Goal: Find specific page/section: Find specific page/section

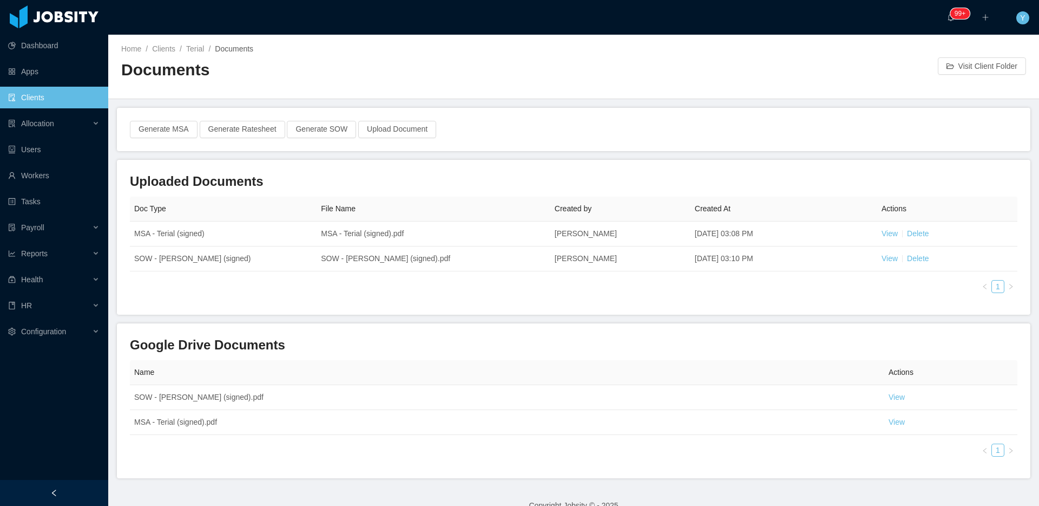
scroll to position [19, 0]
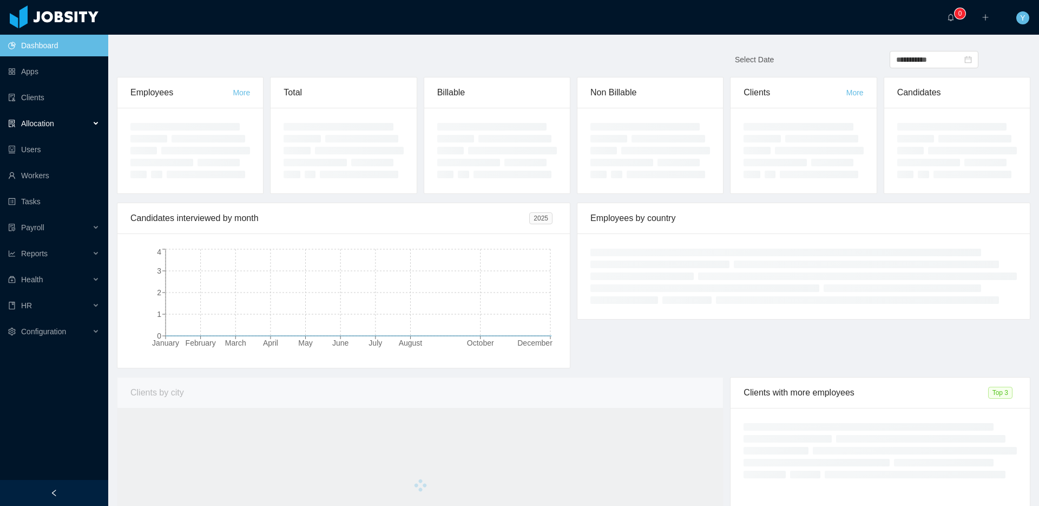
click at [29, 130] on div "Allocation" at bounding box center [54, 124] width 108 height 22
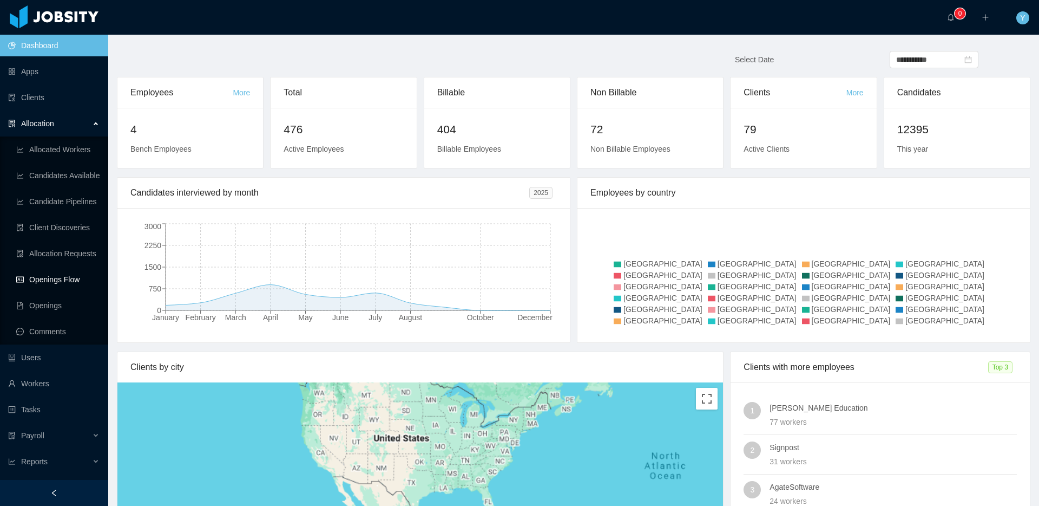
click at [55, 270] on link "Openings Flow" at bounding box center [57, 280] width 83 height 22
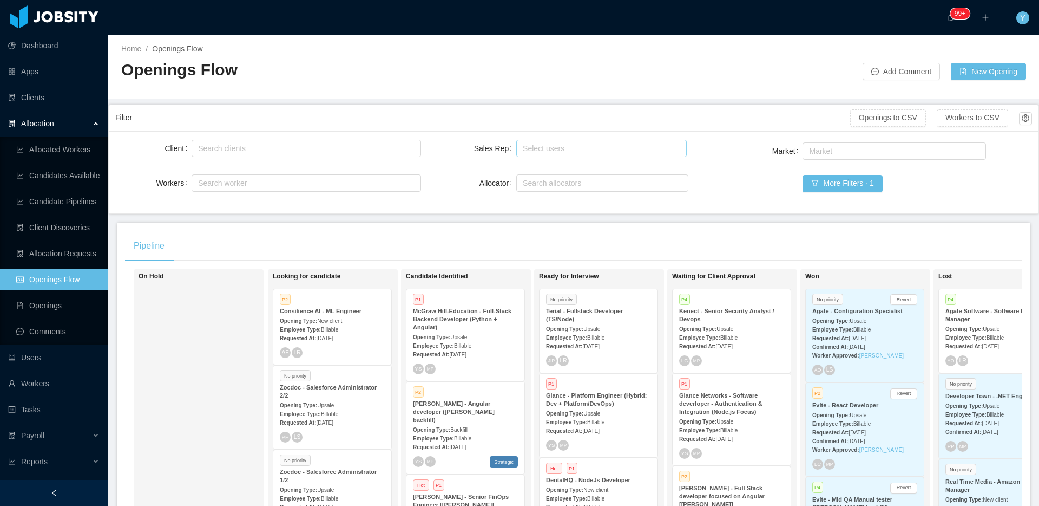
click at [542, 145] on div "Select users" at bounding box center [599, 148] width 152 height 11
type input "*******"
drag, startPoint x: 559, startPoint y: 165, endPoint x: 585, endPoint y: 175, distance: 27.2
click at [559, 165] on li "[PERSON_NAME]" at bounding box center [597, 169] width 169 height 17
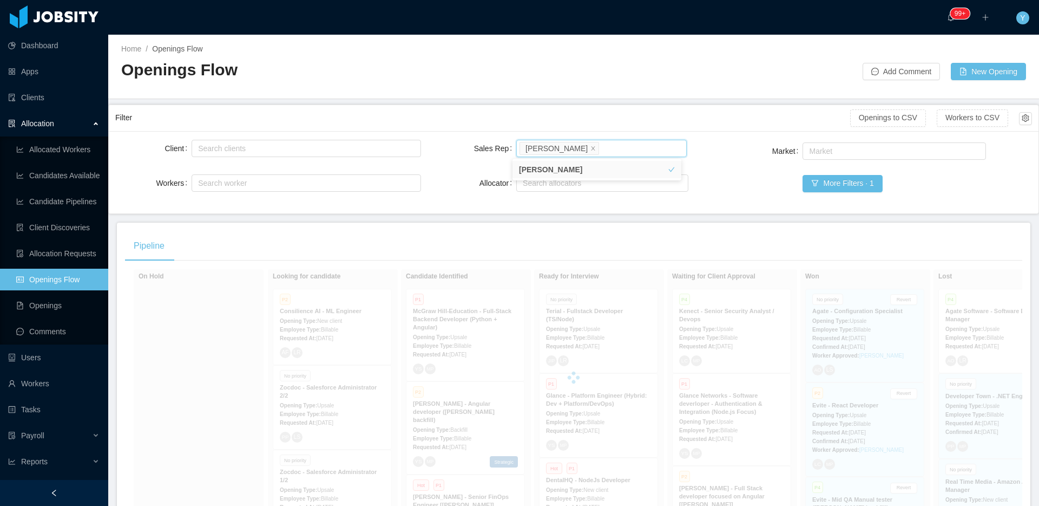
click at [492, 126] on div "Filter" at bounding box center [482, 118] width 735 height 20
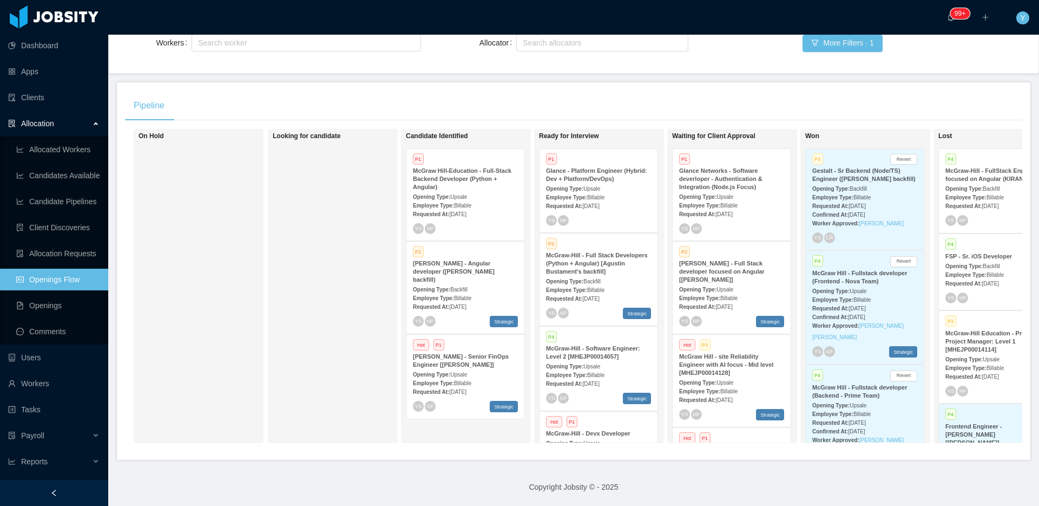
scroll to position [148, 0]
click at [780, 68] on main "Home / Openings Flow / Openings Flow Add Comment New Opening Filter Openings to…" at bounding box center [573, 129] width 931 height 471
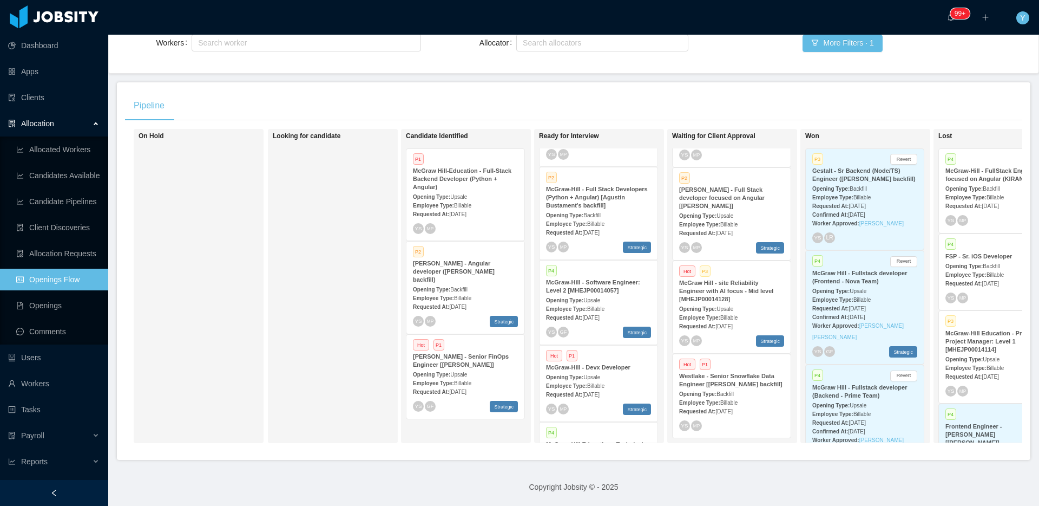
scroll to position [0, 0]
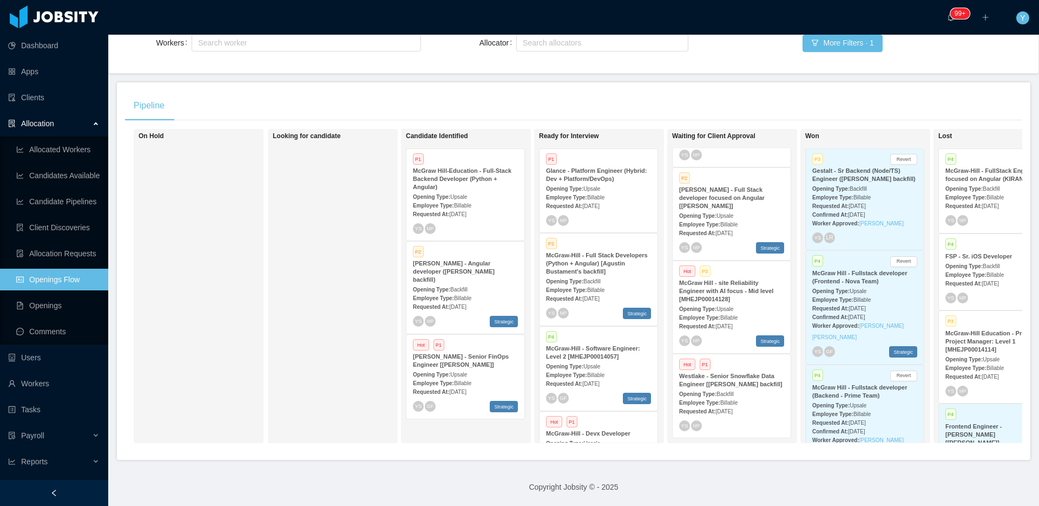
click at [731, 320] on div "Requested At: Aug 20th, 2025" at bounding box center [731, 325] width 105 height 11
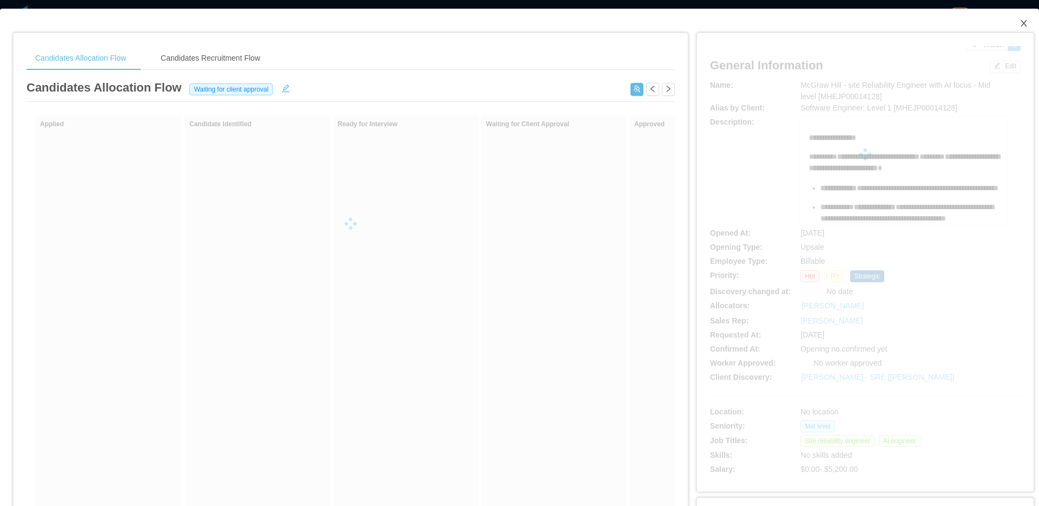
click at [1020, 25] on icon "icon: close" at bounding box center [1024, 23] width 9 height 9
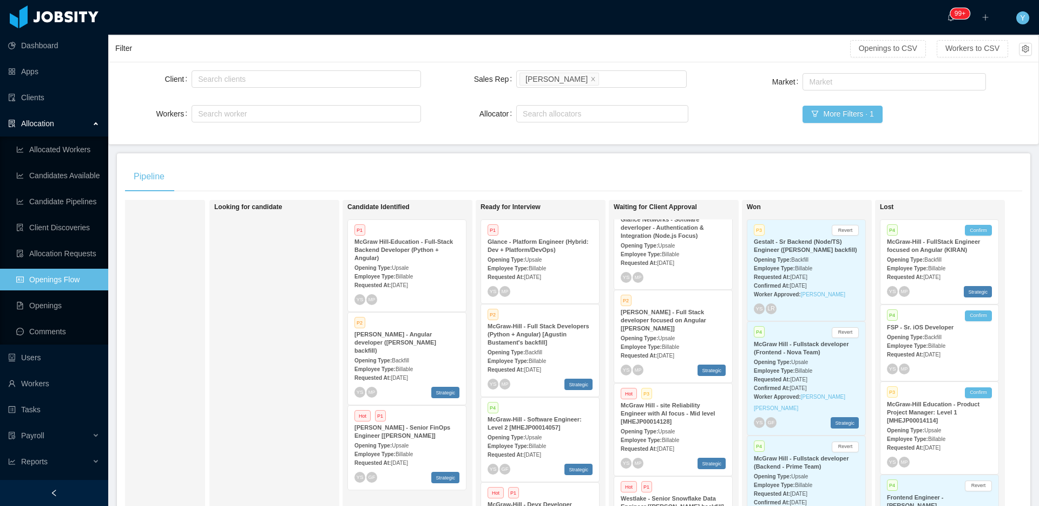
scroll to position [80, 0]
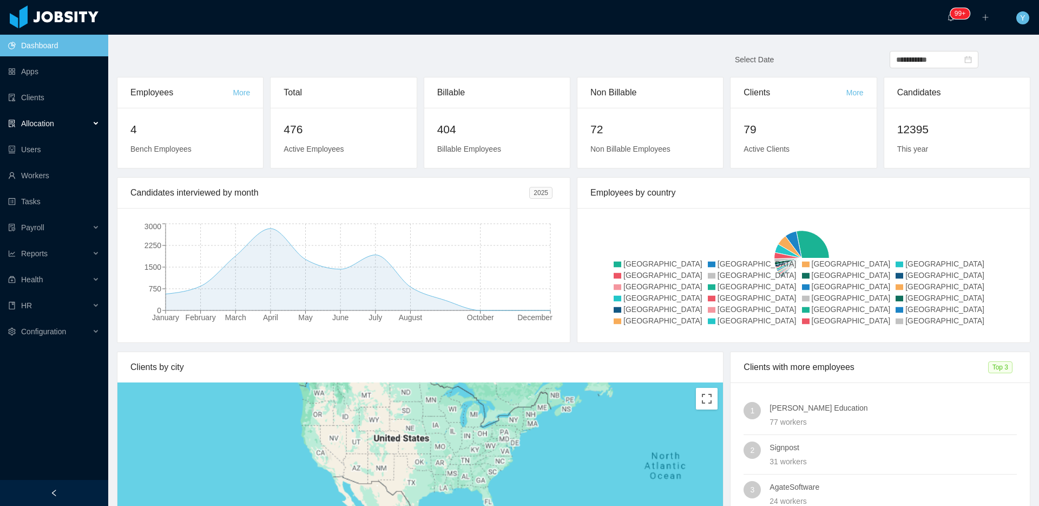
click at [53, 115] on div "Allocation" at bounding box center [54, 124] width 108 height 22
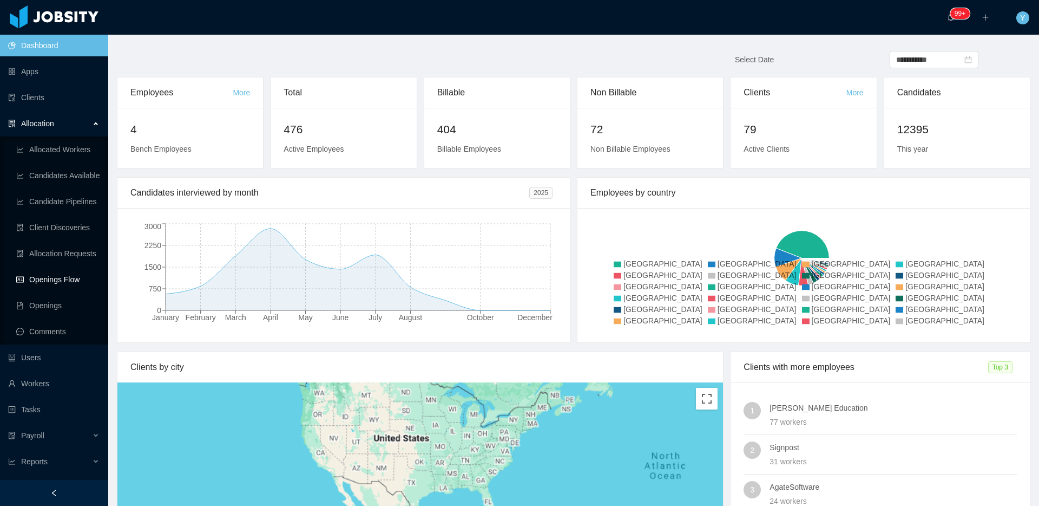
click at [48, 272] on link "Openings Flow" at bounding box center [57, 280] width 83 height 22
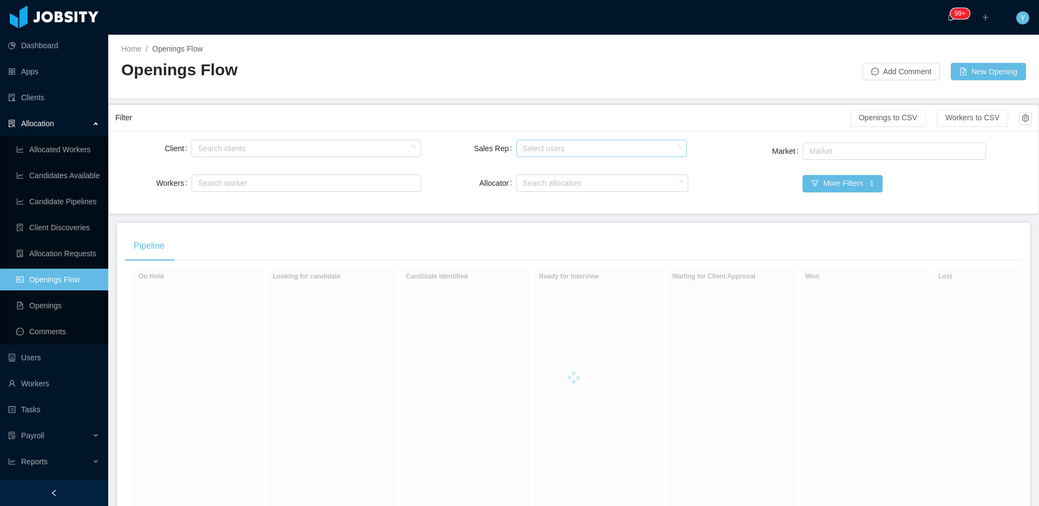
click at [578, 148] on div "Select users" at bounding box center [599, 148] width 152 height 11
type input "*****"
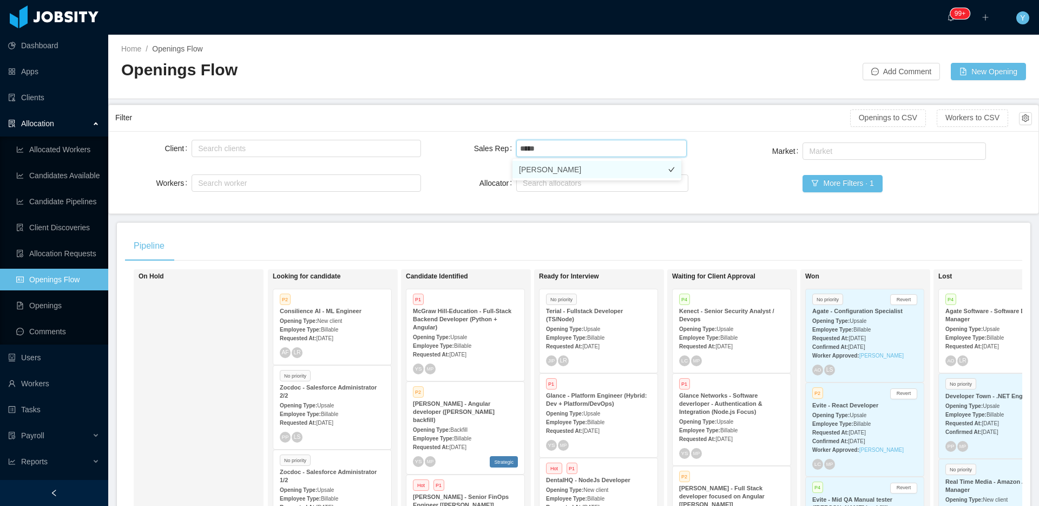
click at [570, 168] on li "[PERSON_NAME]" at bounding box center [597, 169] width 169 height 17
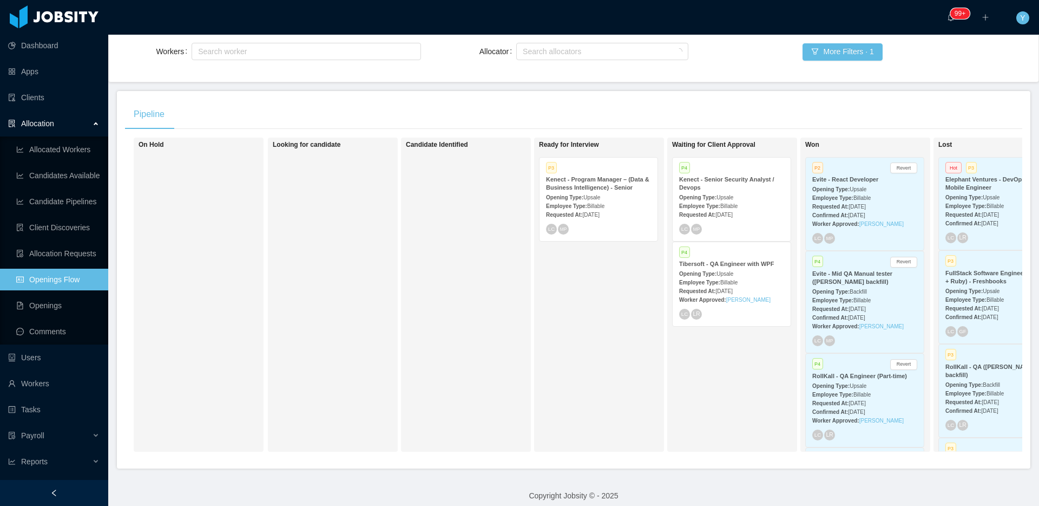
scroll to position [148, 0]
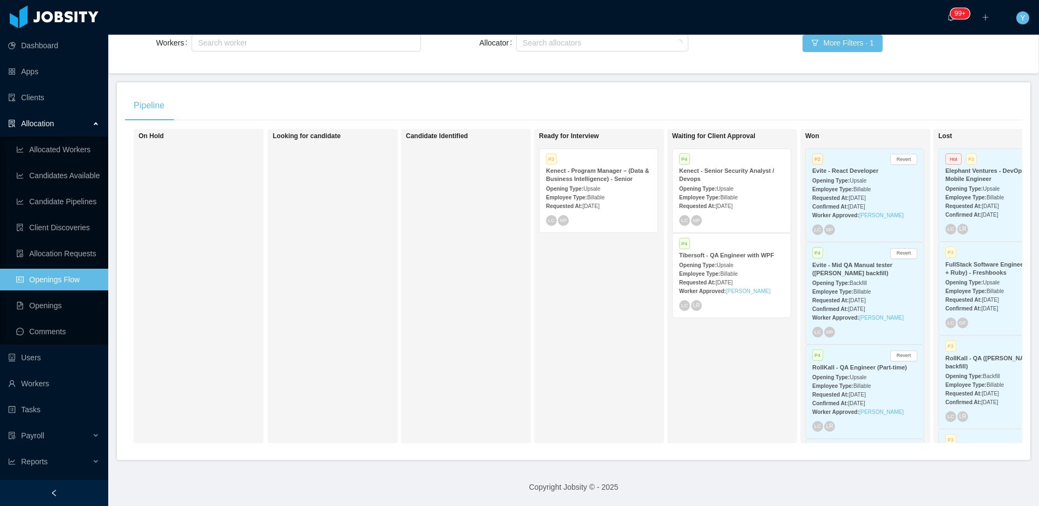
click at [747, 167] on strong "Kenect - Senior Security Analyst / Devops" at bounding box center [726, 174] width 95 height 15
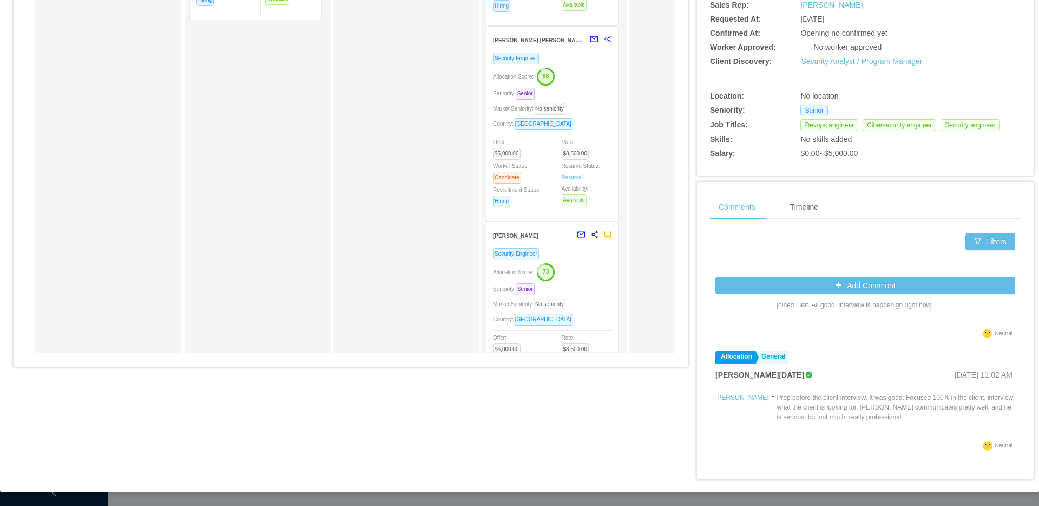
scroll to position [586, 0]
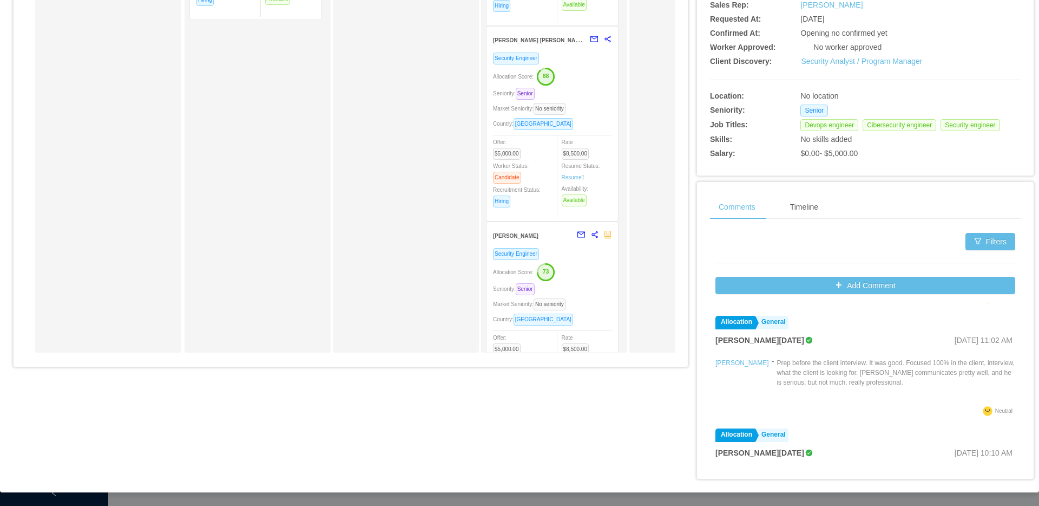
click at [258, 28] on div "Candidate Identified Andre Inforzato Cibersecurity Engineer Allocation Score: 7…" at bounding box center [265, 82] width 152 height 532
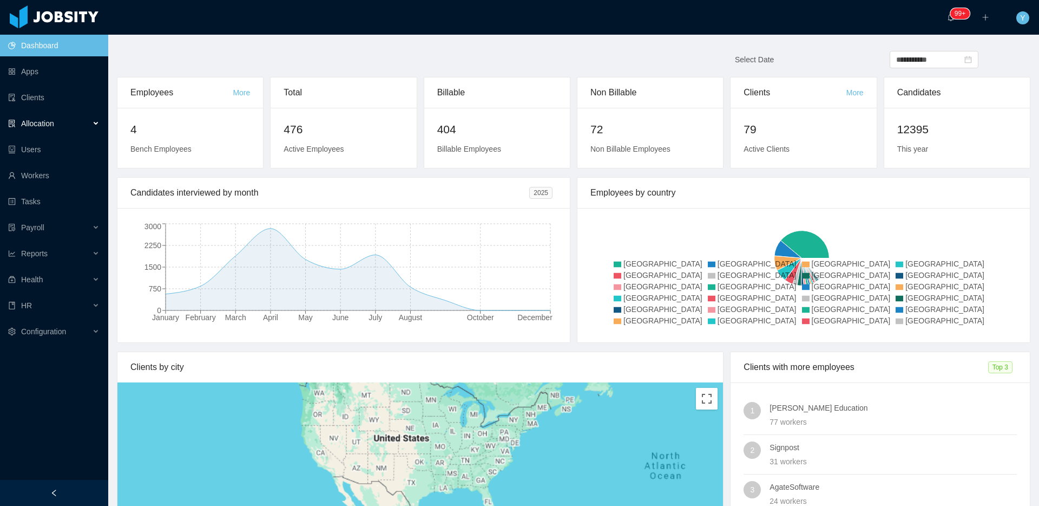
click at [77, 124] on div "Allocation" at bounding box center [54, 124] width 108 height 22
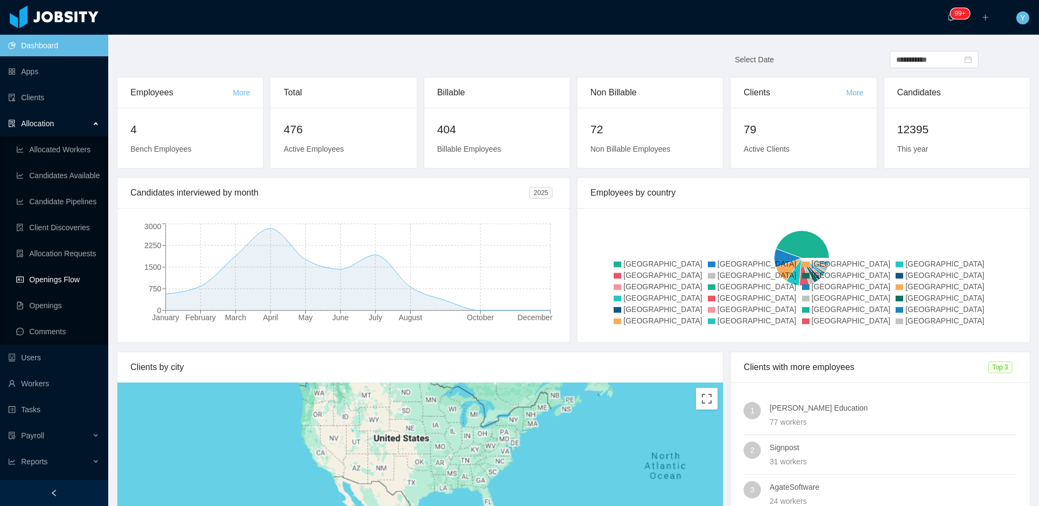
click at [55, 270] on link "Openings Flow" at bounding box center [57, 280] width 83 height 22
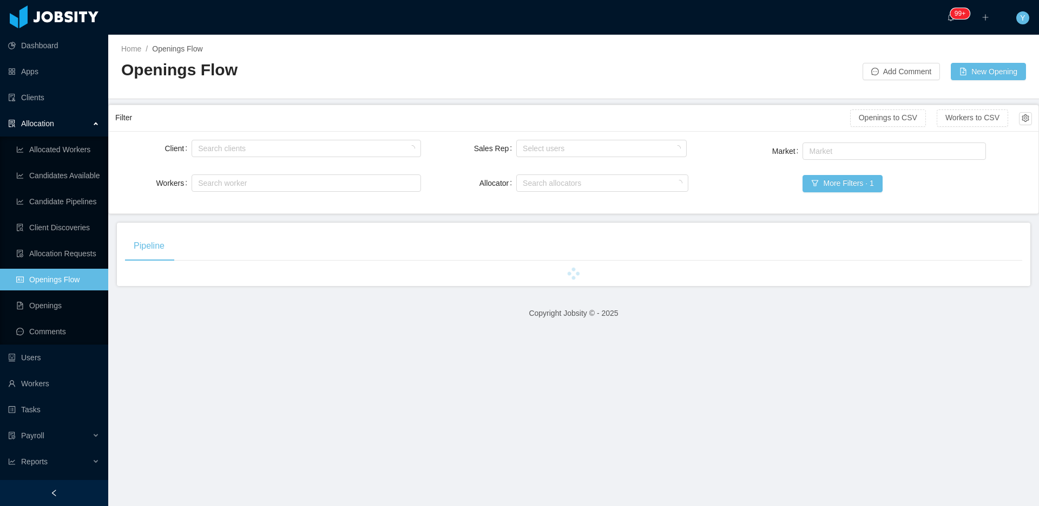
click at [507, 138] on div "Sales Rep" at bounding box center [487, 149] width 57 height 22
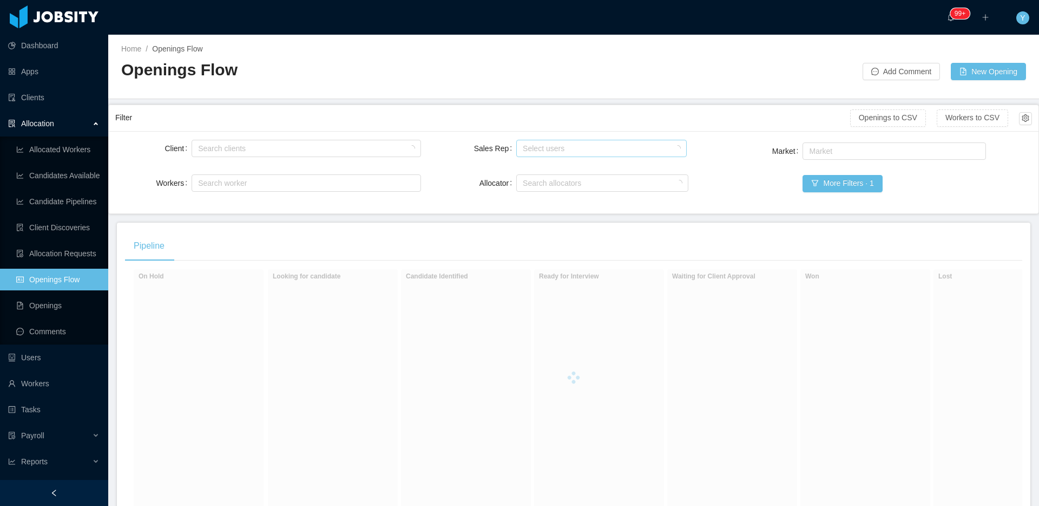
click at [547, 149] on div "Select users" at bounding box center [599, 148] width 152 height 11
type input "******"
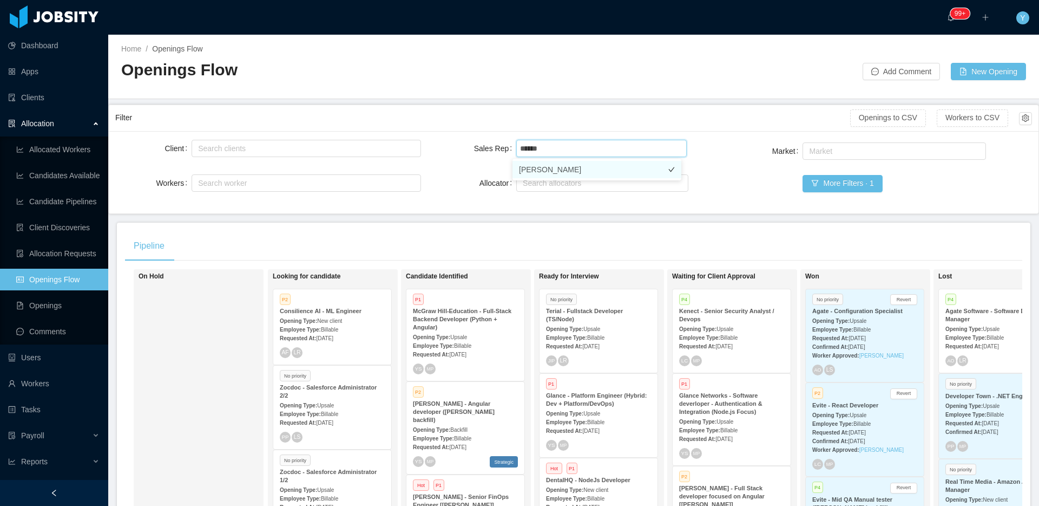
click at [546, 163] on li "Patricia Ponce" at bounding box center [597, 169] width 169 height 17
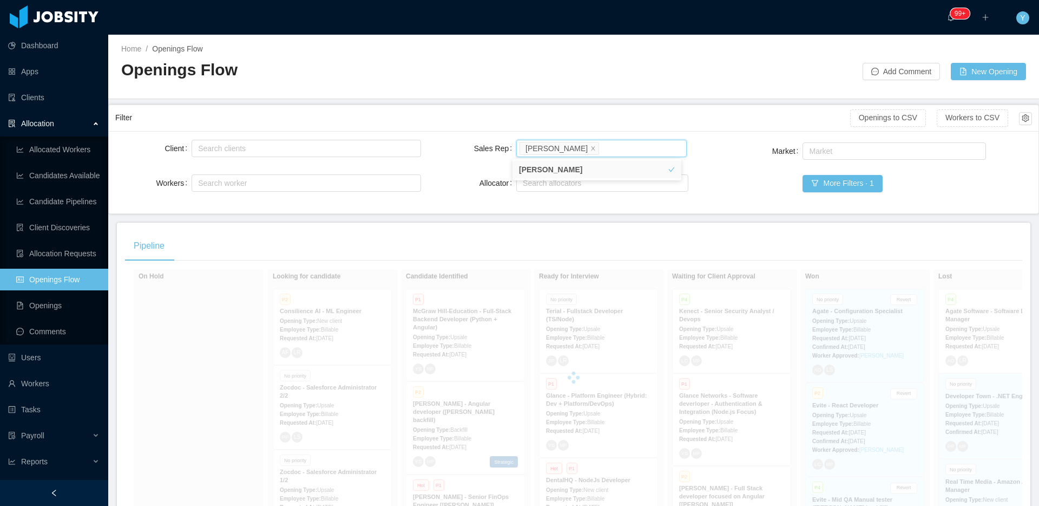
click at [485, 146] on label "Sales Rep" at bounding box center [495, 148] width 42 height 9
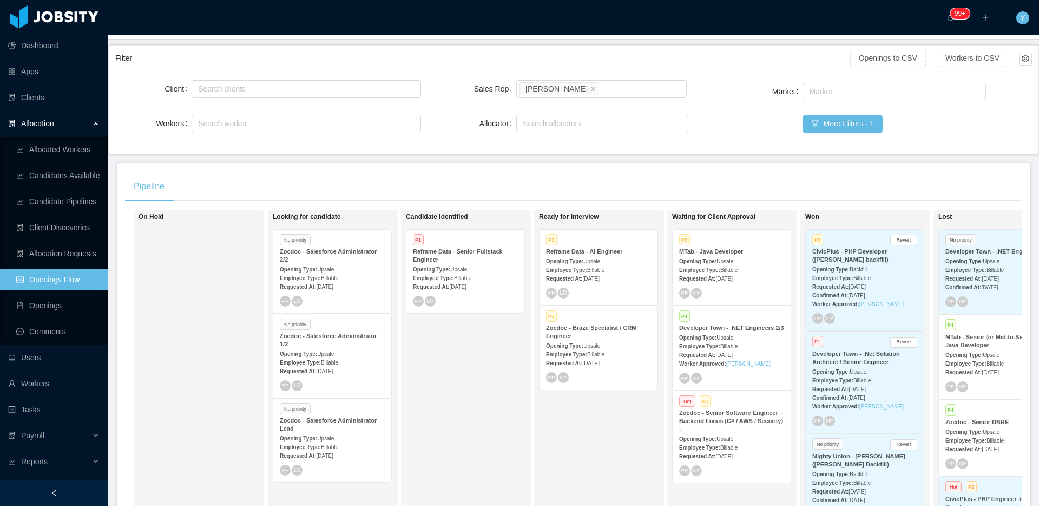
scroll to position [148, 0]
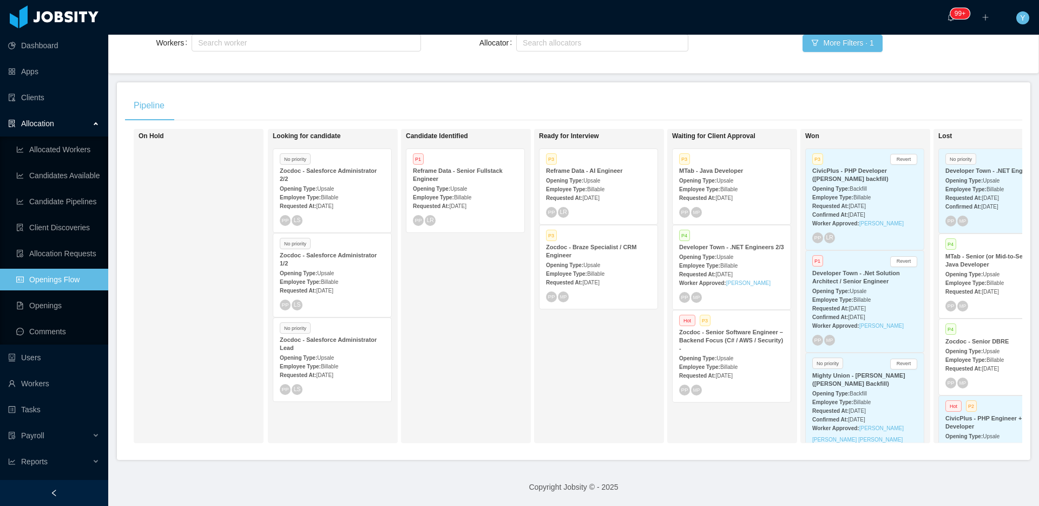
click at [738, 367] on span "Billable" at bounding box center [729, 367] width 17 height 6
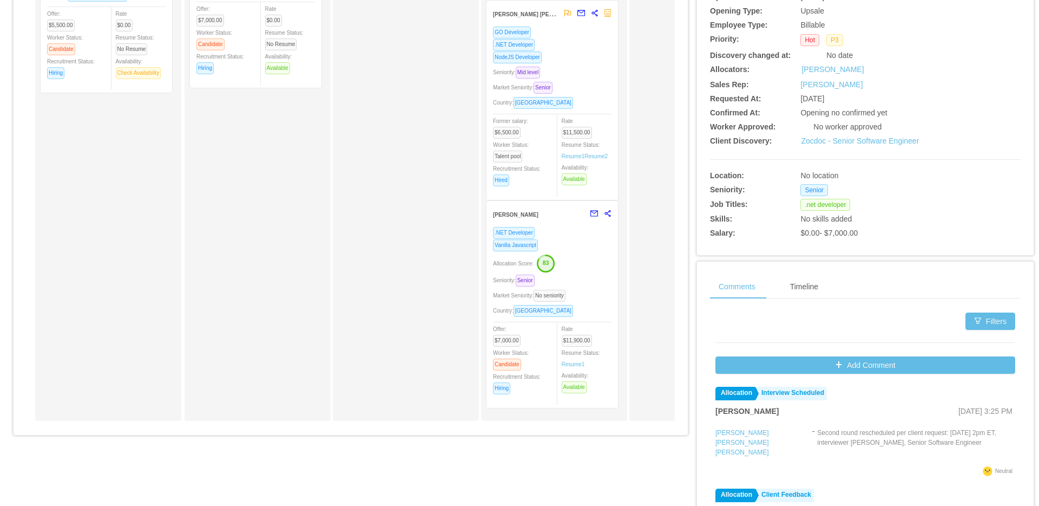
scroll to position [317, 0]
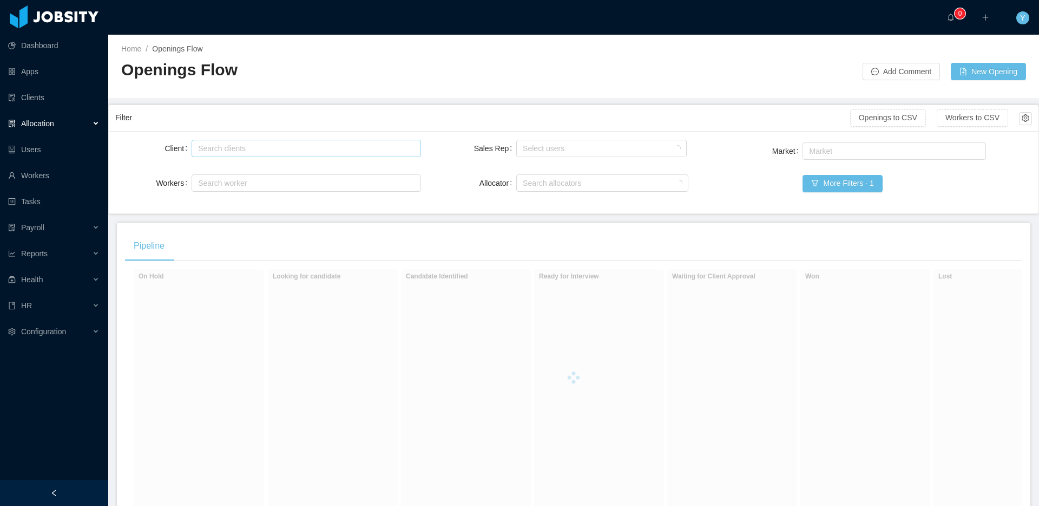
click at [316, 153] on div "Search clients" at bounding box center [304, 148] width 219 height 16
type input "*********"
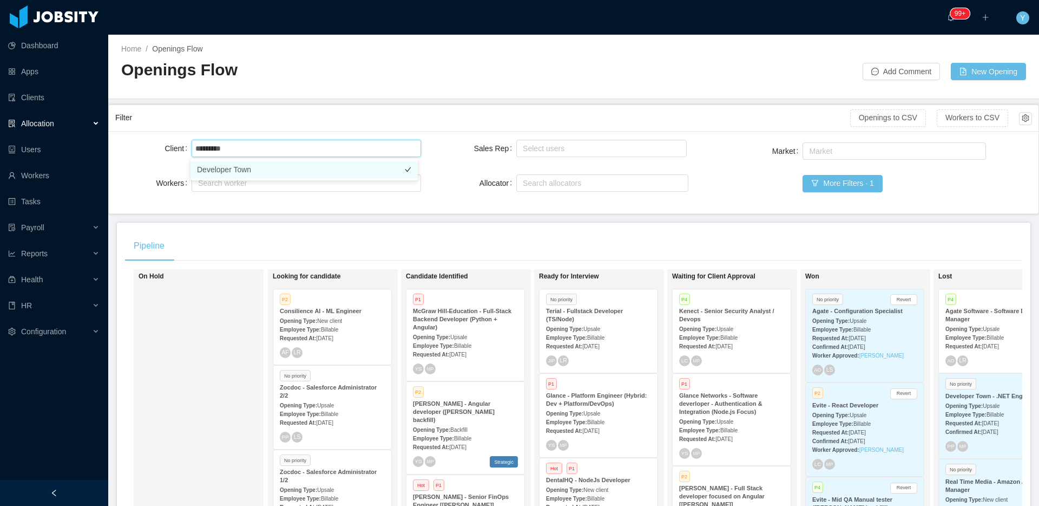
click at [270, 172] on li "Developer Town" at bounding box center [304, 169] width 227 height 17
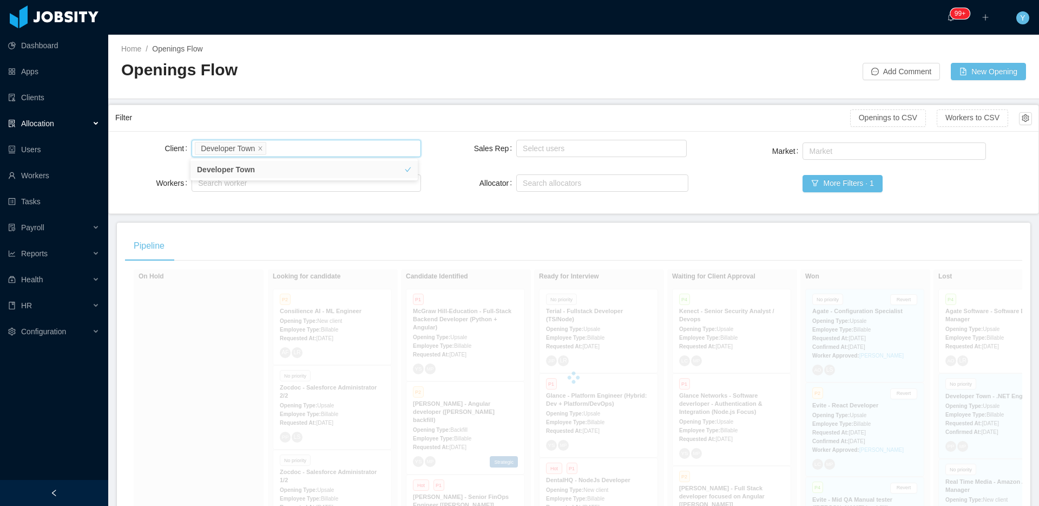
click at [408, 120] on div "Filter" at bounding box center [482, 118] width 735 height 20
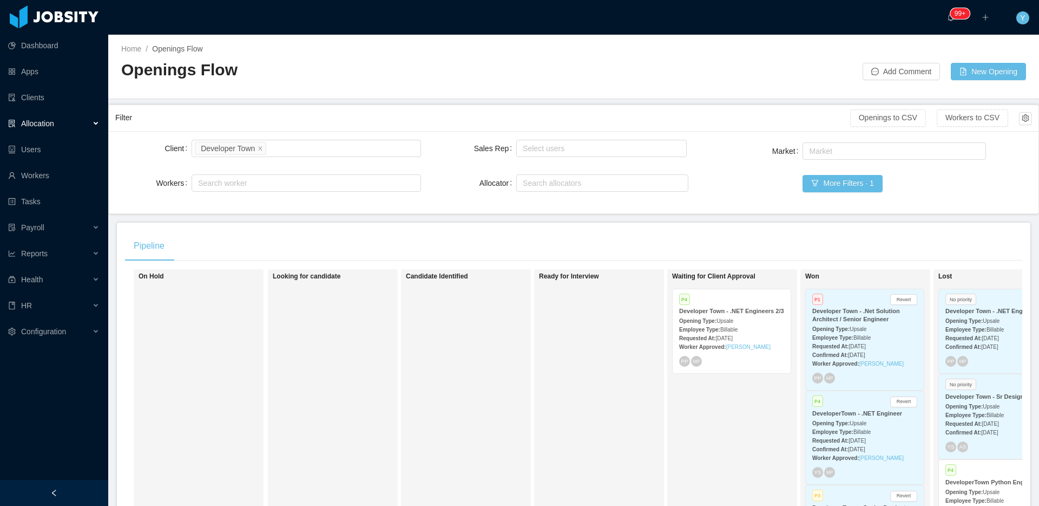
click at [762, 342] on div "Requested At: Aug 14th, 2025" at bounding box center [731, 337] width 105 height 11
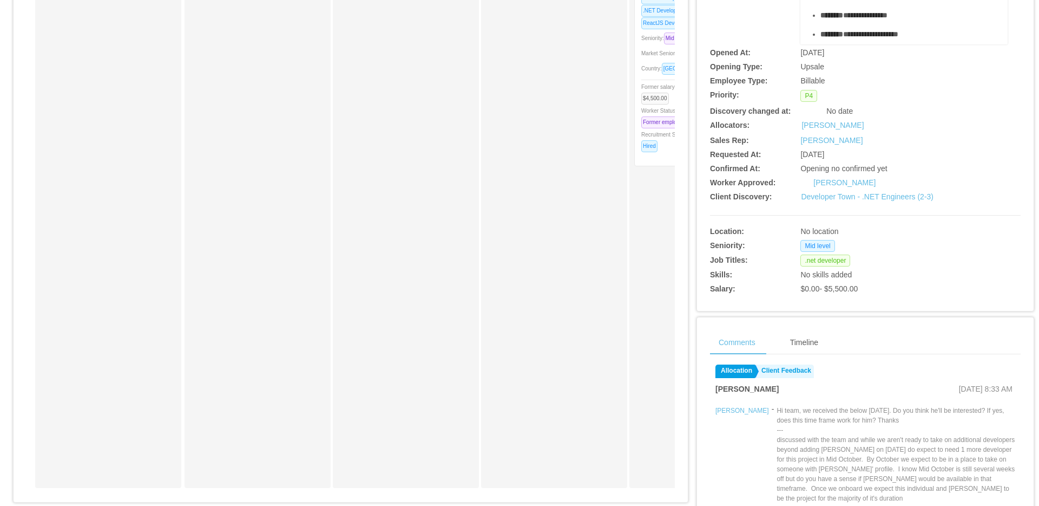
scroll to position [46, 0]
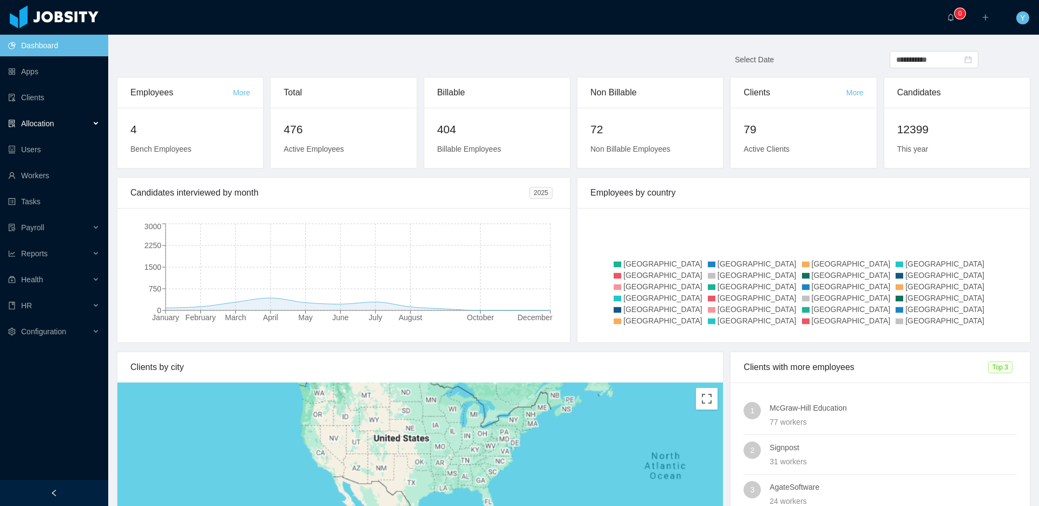
click at [71, 122] on div "Allocation" at bounding box center [54, 124] width 108 height 22
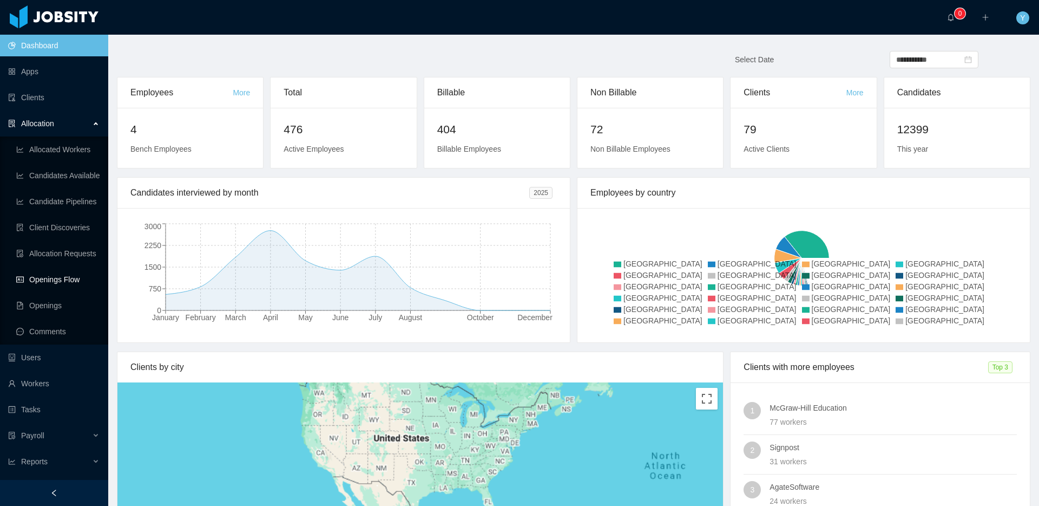
click at [64, 287] on link "Openings Flow" at bounding box center [57, 280] width 83 height 22
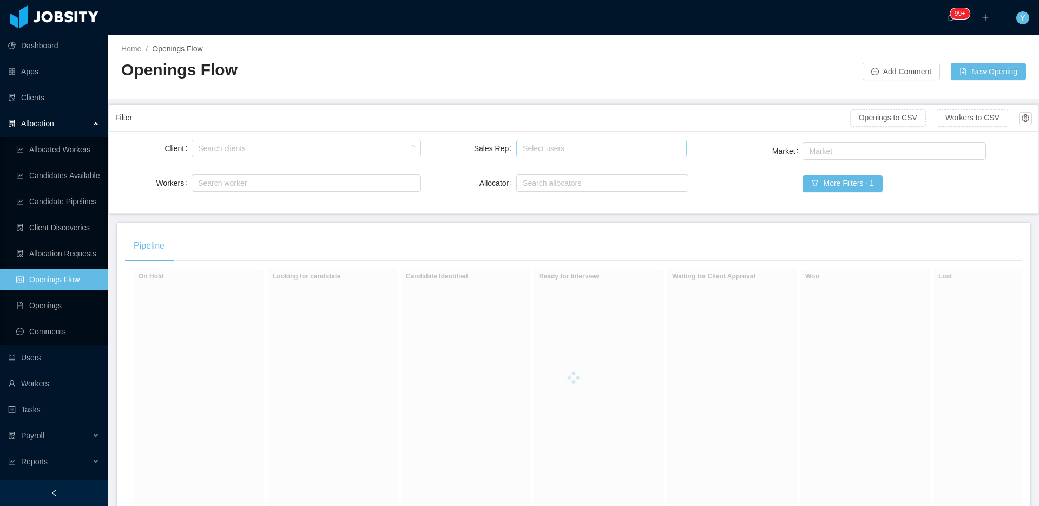
click at [610, 147] on div "Select users" at bounding box center [599, 148] width 152 height 11
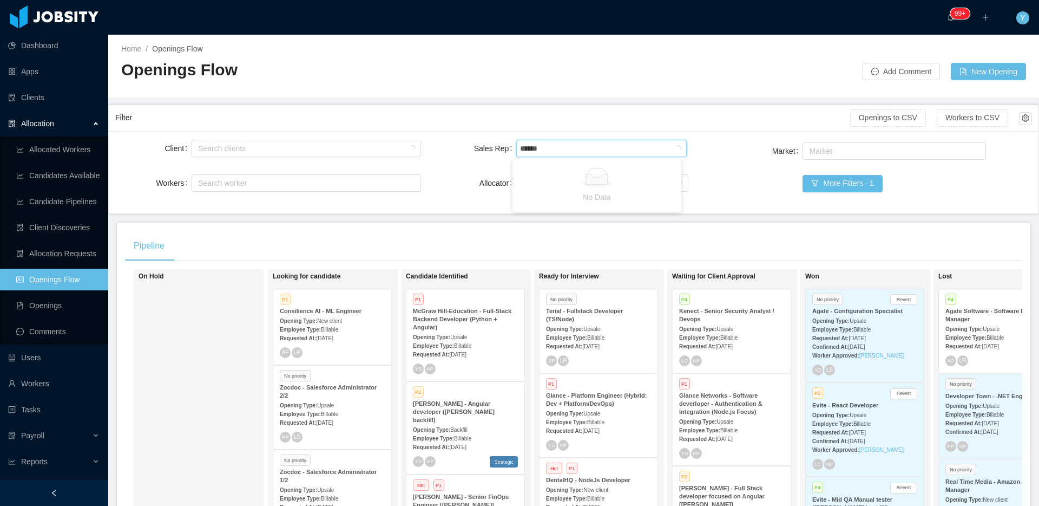
type input "*******"
drag, startPoint x: 561, startPoint y: 174, endPoint x: 633, endPoint y: 114, distance: 94.2
click at [561, 174] on li "[PERSON_NAME]" at bounding box center [597, 169] width 169 height 17
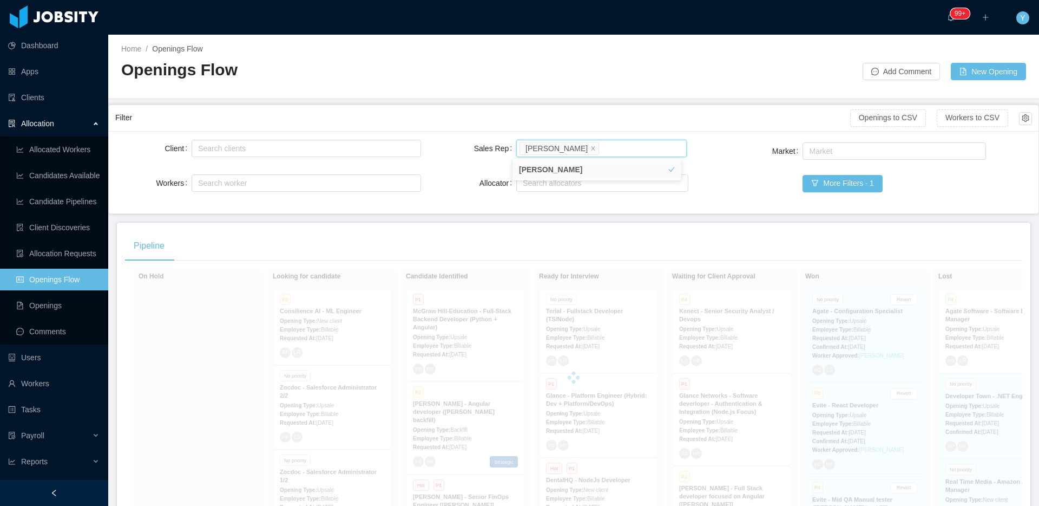
click at [633, 114] on div "Filter" at bounding box center [482, 118] width 735 height 20
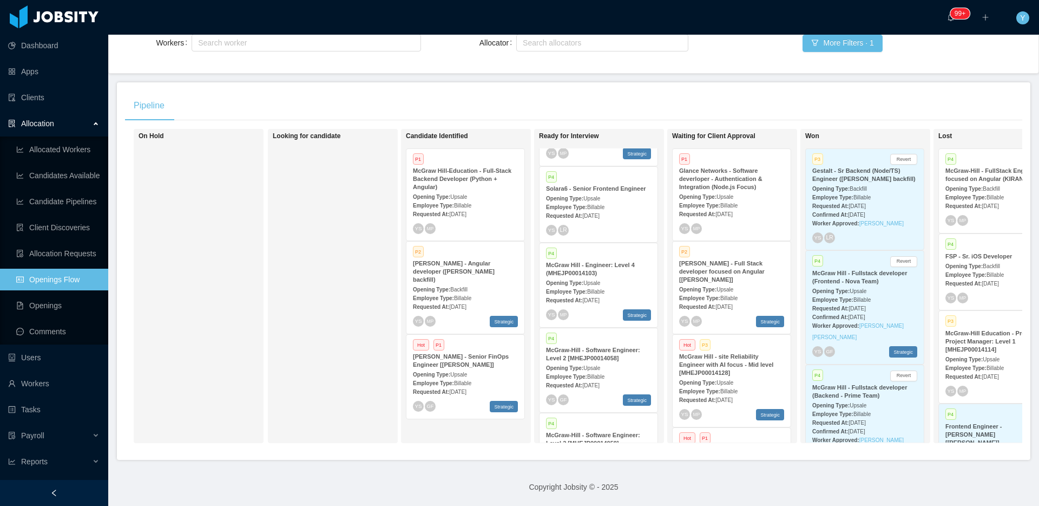
scroll to position [1084, 0]
